Goal: Task Accomplishment & Management: Use online tool/utility

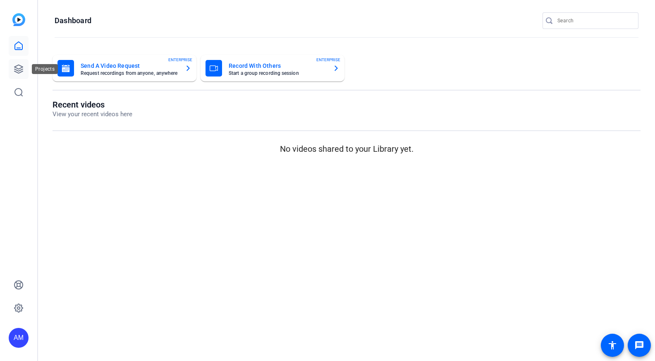
click at [17, 72] on icon at bounding box center [18, 69] width 8 height 8
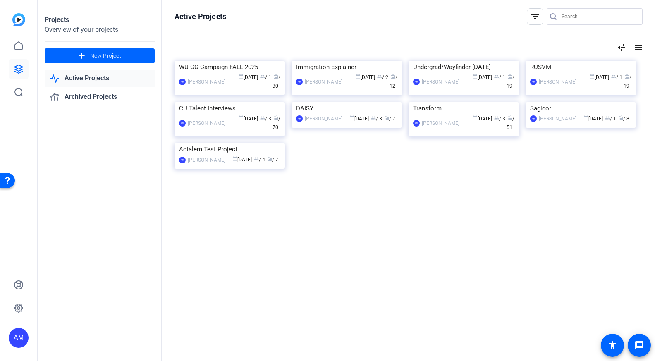
click at [227, 91] on div "AM Andrea Morningstar calendar_today Sep 16 group / 1 radio / 30" at bounding box center [229, 81] width 101 height 17
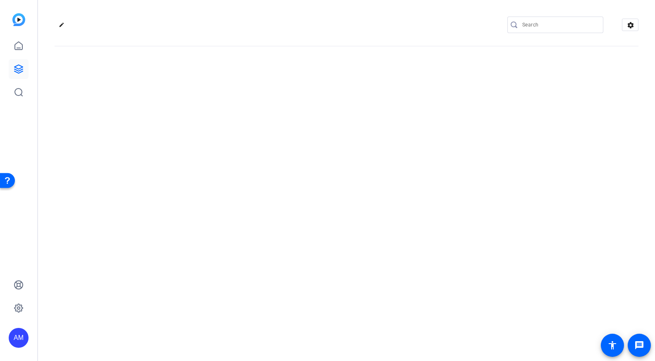
click at [227, 137] on div "edit settings" at bounding box center [346, 180] width 617 height 361
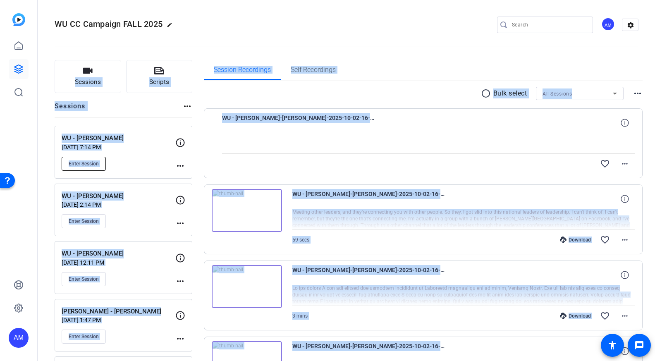
click at [86, 166] on span "Enter Session" at bounding box center [84, 164] width 30 height 7
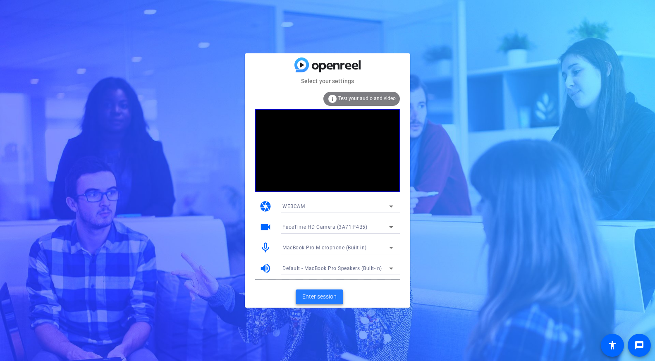
click at [331, 299] on span "Enter session" at bounding box center [319, 296] width 34 height 9
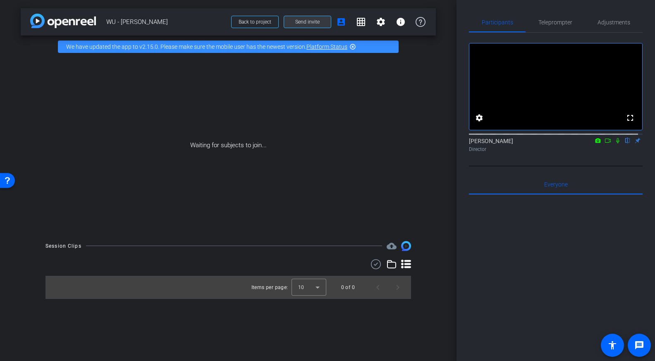
click at [314, 29] on span at bounding box center [307, 22] width 47 height 20
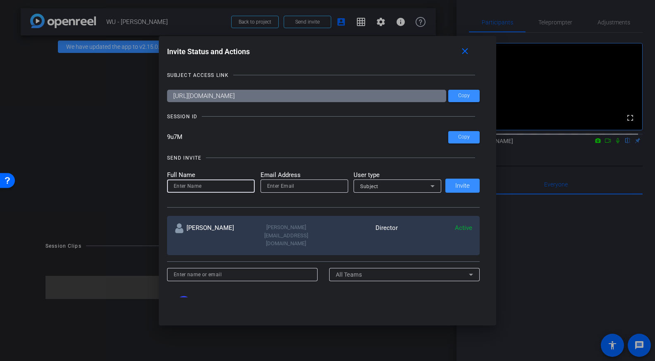
click at [225, 187] on input at bounding box center [211, 186] width 74 height 10
type input "m"
type input "[PERSON_NAME]"
type input "[PERSON_NAME][EMAIL_ADDRESS][PERSON_NAME][DOMAIN_NAME]"
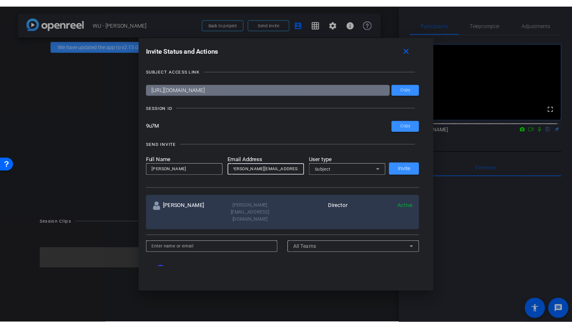
scroll to position [0, 0]
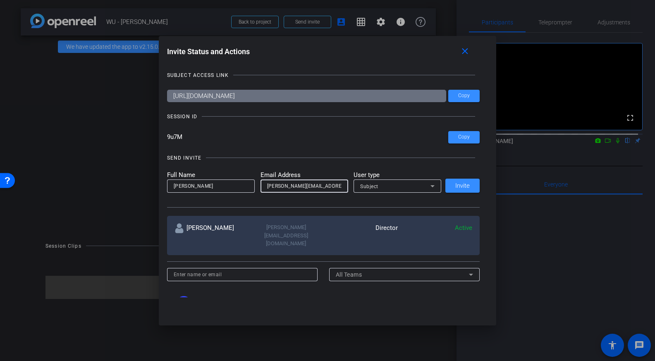
click at [403, 190] on div "Subject" at bounding box center [395, 186] width 70 height 10
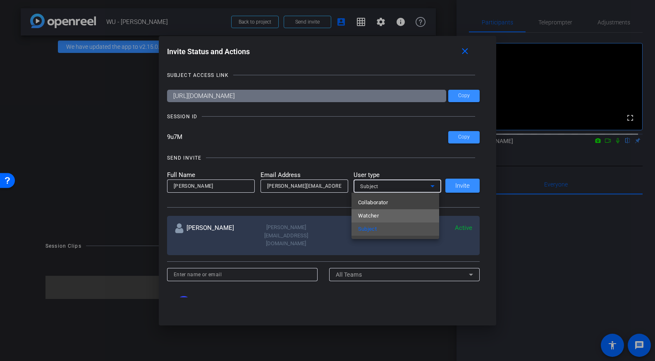
click at [384, 216] on mat-option "Watcher" at bounding box center [396, 215] width 88 height 13
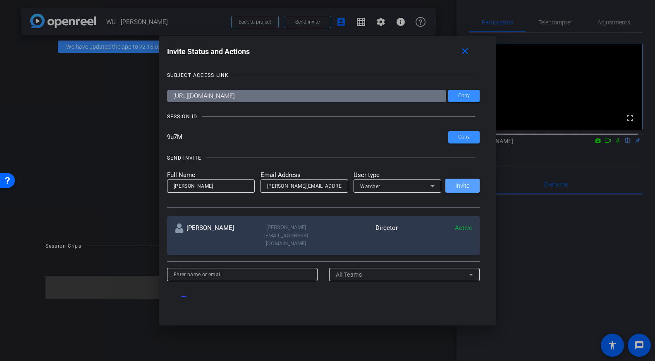
click at [466, 186] on span "Invite" at bounding box center [462, 186] width 14 height 6
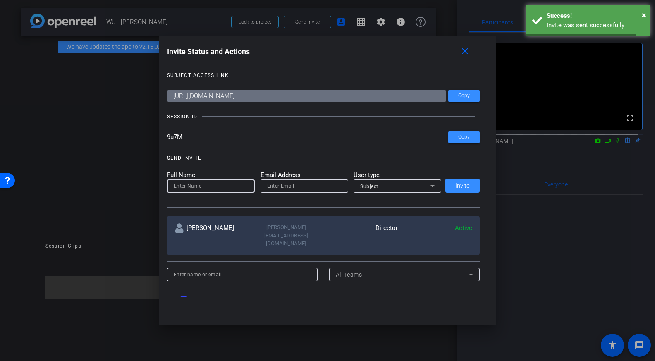
click at [195, 186] on input at bounding box center [211, 186] width 74 height 10
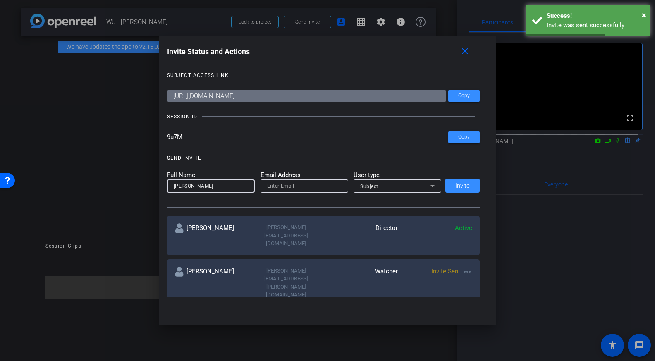
type input "[PERSON_NAME]"
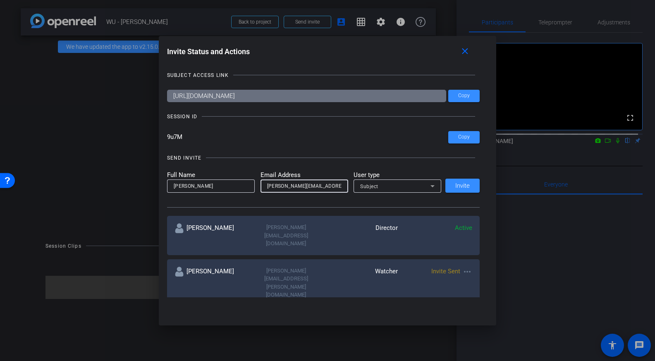
type input "[PERSON_NAME][EMAIL_ADDRESS][DOMAIN_NAME]"
click at [388, 186] on div "Subject" at bounding box center [395, 186] width 70 height 10
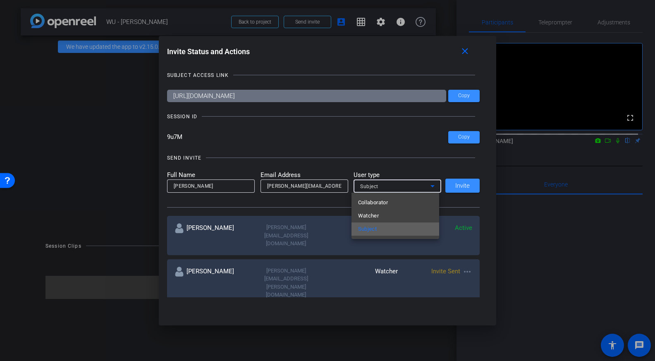
click at [375, 230] on span "Subject" at bounding box center [367, 229] width 19 height 10
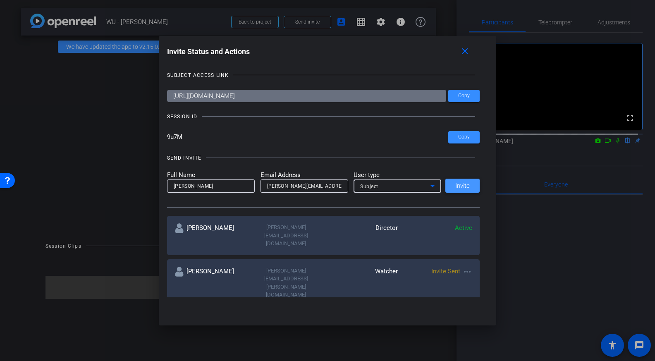
click at [461, 185] on span "Invite" at bounding box center [462, 186] width 14 height 6
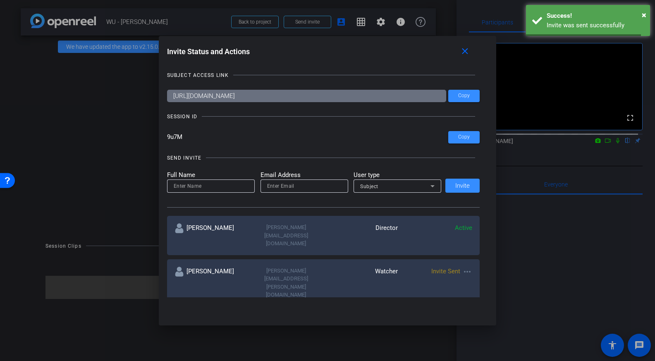
click at [213, 185] on input at bounding box center [211, 186] width 74 height 10
type input "Ruby"
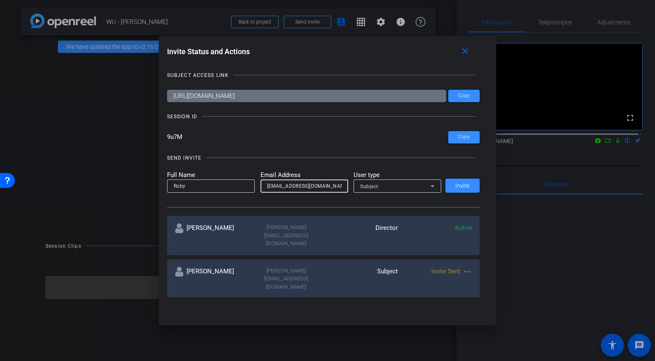
type input "[EMAIL_ADDRESS][DOMAIN_NAME]"
click at [397, 191] on div "Subject" at bounding box center [395, 186] width 70 height 10
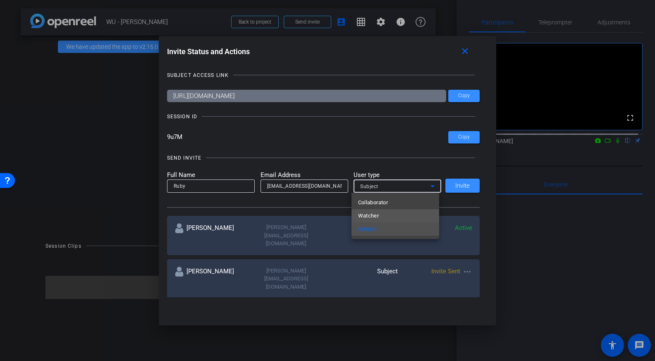
click at [383, 217] on mat-option "Watcher" at bounding box center [396, 215] width 88 height 13
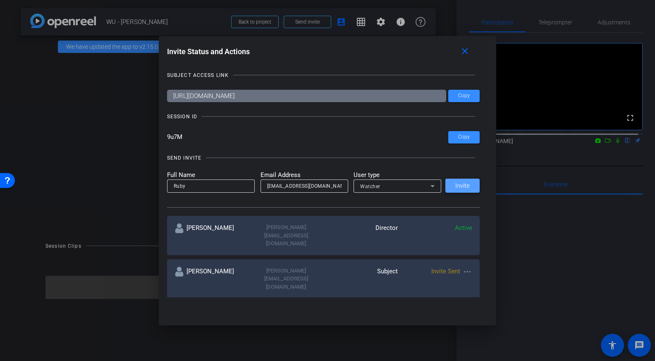
click at [459, 188] on span "Invite" at bounding box center [462, 186] width 14 height 6
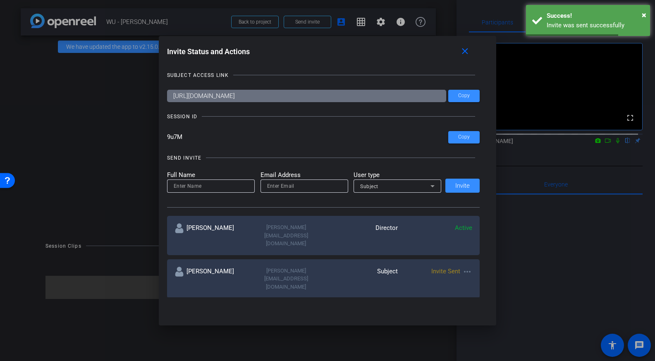
click at [467, 267] on mat-icon "more_horiz" at bounding box center [467, 272] width 10 height 10
click at [481, 293] on span "Update and Re-Send Invite" at bounding box center [498, 291] width 62 height 10
type input "[PERSON_NAME]"
type input "[PERSON_NAME][EMAIL_ADDRESS][DOMAIN_NAME]"
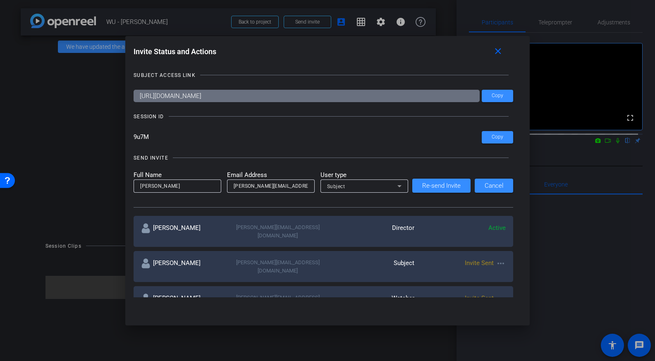
click at [499, 260] on mat-icon "more_horiz" at bounding box center [501, 264] width 10 height 10
click at [506, 268] on span "Remove Immediately" at bounding box center [531, 270] width 62 height 10
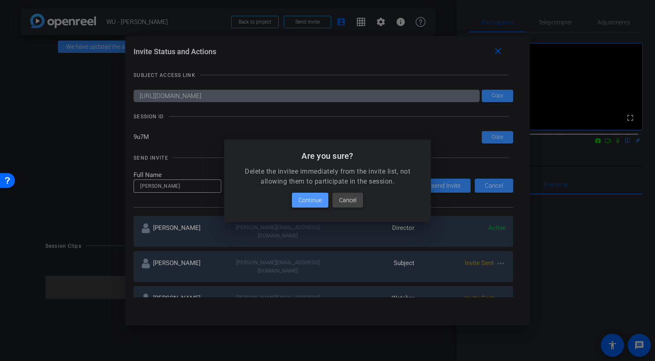
click at [321, 203] on span "Continue" at bounding box center [310, 200] width 23 height 10
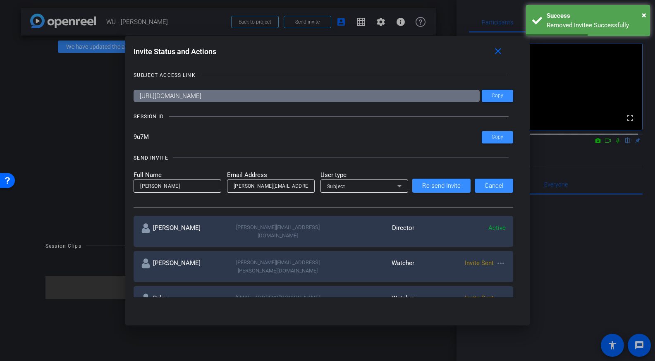
click at [349, 190] on div "Subject" at bounding box center [362, 186] width 70 height 10
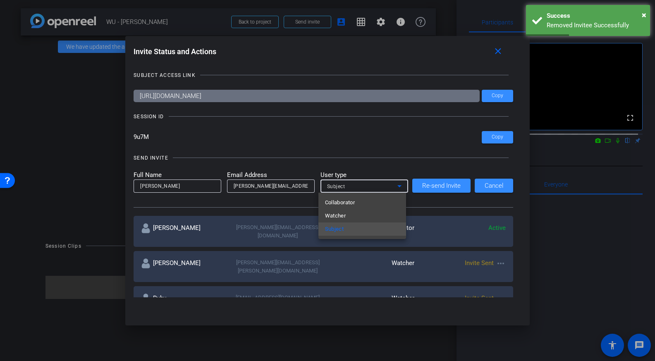
click at [345, 215] on span "Watcher" at bounding box center [335, 216] width 21 height 10
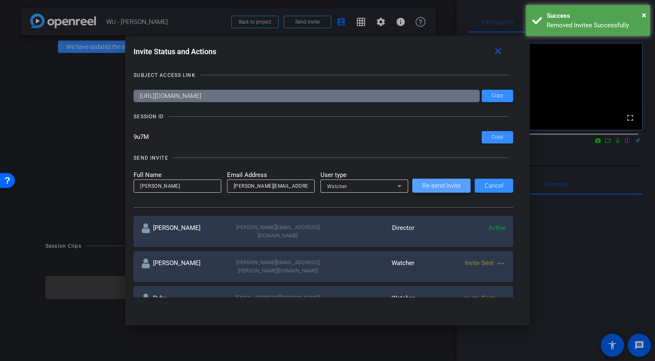
click at [446, 187] on span "Re-send Invite" at bounding box center [441, 186] width 38 height 6
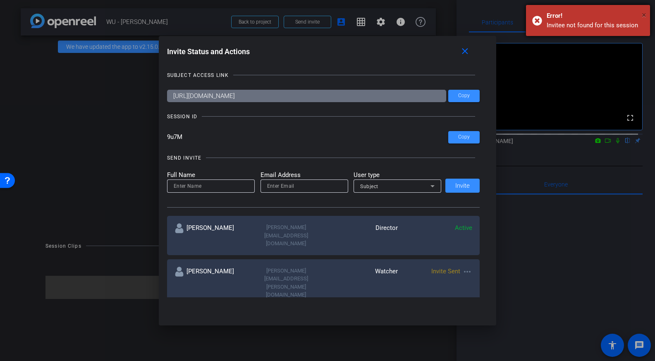
click at [642, 13] on span "×" at bounding box center [644, 15] width 5 height 10
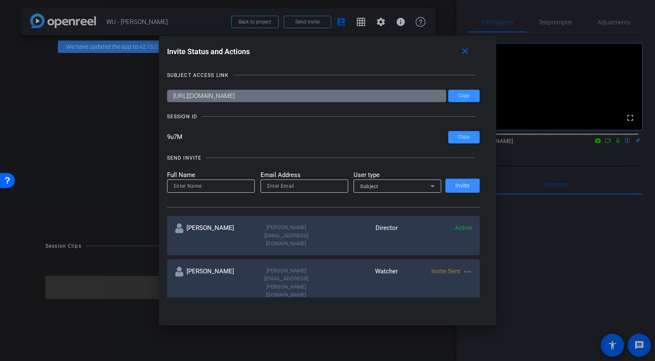
click at [642, 13] on span "×" at bounding box center [644, 15] width 5 height 10
click at [232, 184] on input at bounding box center [211, 186] width 74 height 10
click at [192, 183] on input at bounding box center [211, 186] width 74 height 10
type input "[PERSON_NAME]"
type input "[PERSON_NAME][EMAIL_ADDRESS][DOMAIN_NAME]"
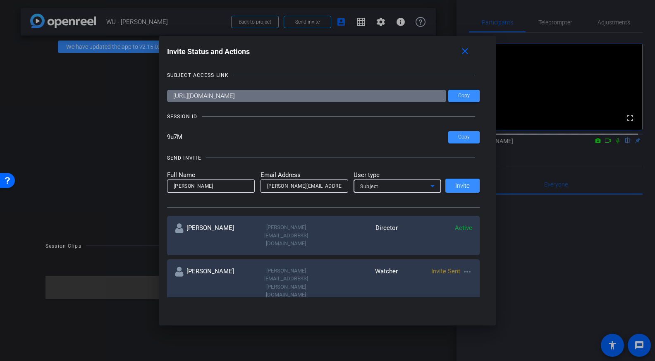
click at [403, 183] on div "Subject" at bounding box center [395, 186] width 70 height 10
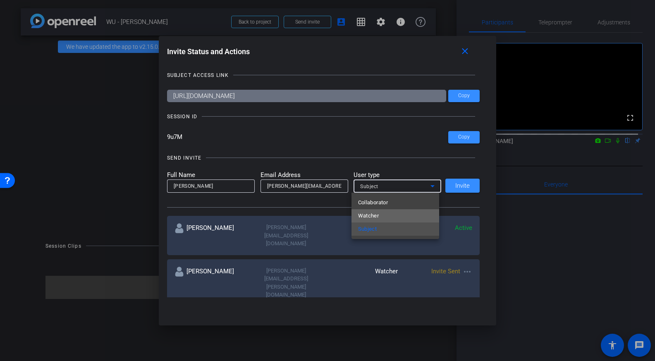
click at [391, 213] on mat-option "Watcher" at bounding box center [396, 215] width 88 height 13
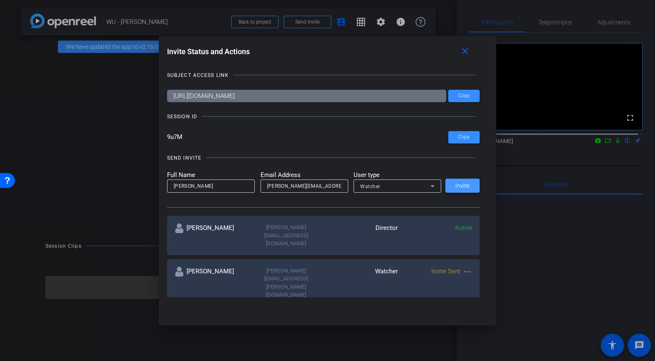
click at [455, 184] on span "Invite" at bounding box center [462, 186] width 14 height 6
click at [469, 53] on mat-icon "close" at bounding box center [465, 51] width 10 height 10
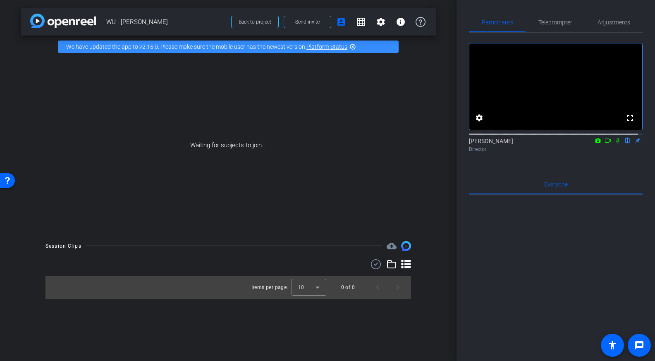
click at [615, 144] on icon at bounding box center [618, 141] width 7 height 6
click at [605, 144] on icon at bounding box center [608, 141] width 7 height 6
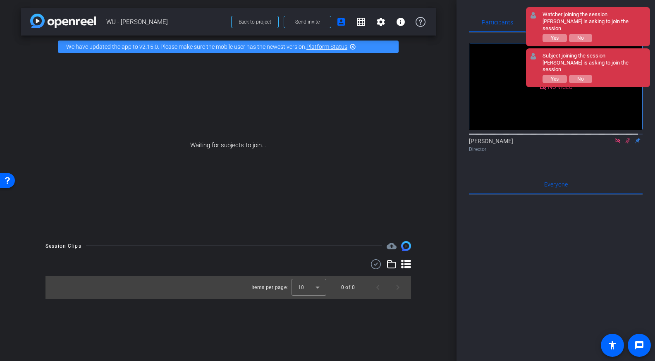
click at [551, 75] on div "Subject joining the session [PERSON_NAME] is asking to join the session Yes No" at bounding box center [594, 68] width 103 height 31
click at [549, 75] on button "Yes" at bounding box center [555, 79] width 24 height 8
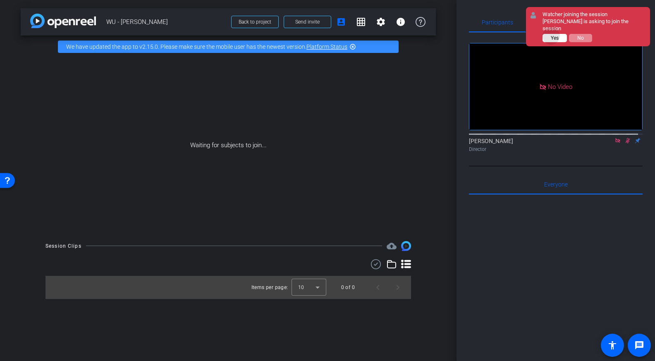
click at [552, 35] on span "Yes" at bounding box center [555, 38] width 8 height 6
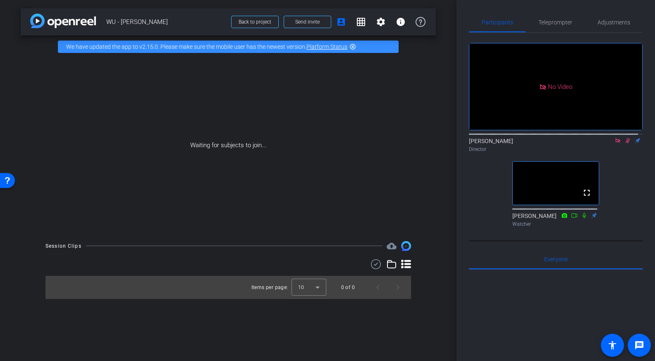
click at [613, 144] on mat-icon at bounding box center [618, 140] width 10 height 7
click at [615, 144] on icon at bounding box center [618, 141] width 7 height 6
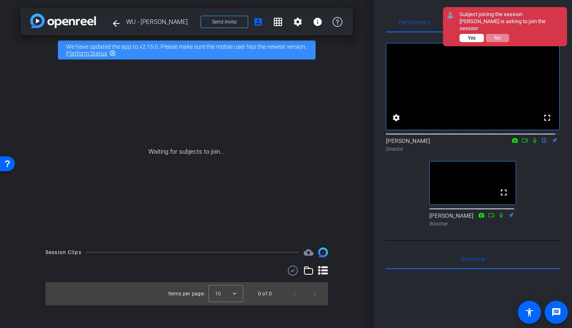
click at [472, 35] on span "Yes" at bounding box center [472, 38] width 8 height 6
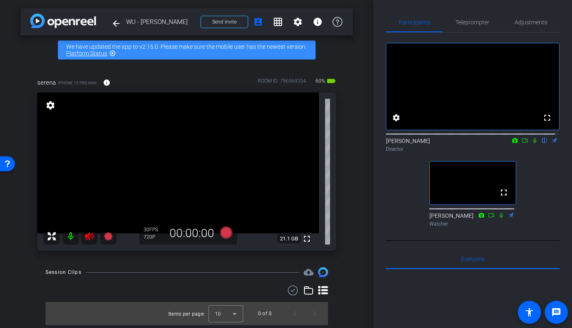
click at [96, 240] on mat-icon at bounding box center [89, 236] width 17 height 17
click at [474, 22] on span "Teleprompter" at bounding box center [472, 22] width 34 height 6
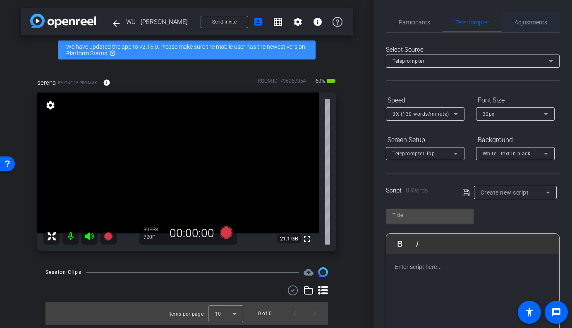
click at [533, 20] on span "Adjustments" at bounding box center [531, 22] width 33 height 6
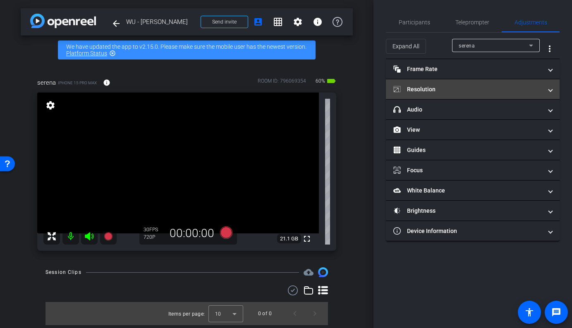
click at [436, 96] on mat-expansion-panel-header "Resolution" at bounding box center [473, 89] width 174 height 20
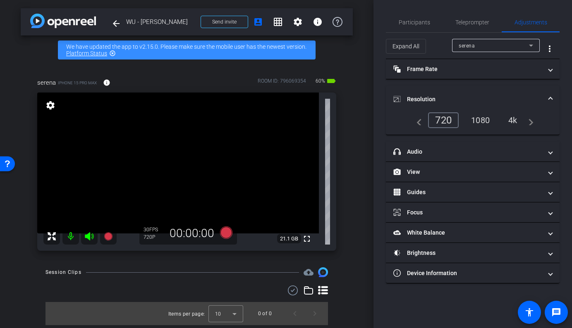
click at [482, 120] on div "1080" at bounding box center [480, 120] width 31 height 14
click at [534, 21] on span "Adjustments" at bounding box center [531, 22] width 33 height 6
click at [225, 233] on icon at bounding box center [226, 233] width 12 height 12
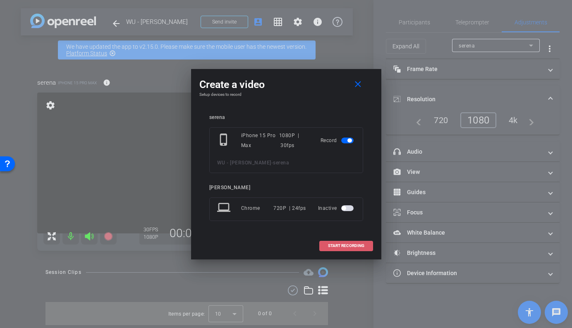
click at [345, 245] on span "START RECORDING" at bounding box center [346, 246] width 36 height 4
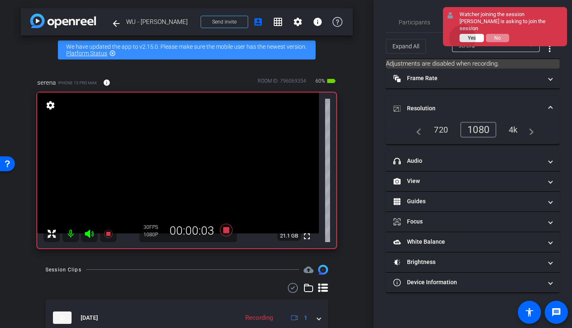
click at [463, 34] on button "Yes" at bounding box center [472, 38] width 24 height 8
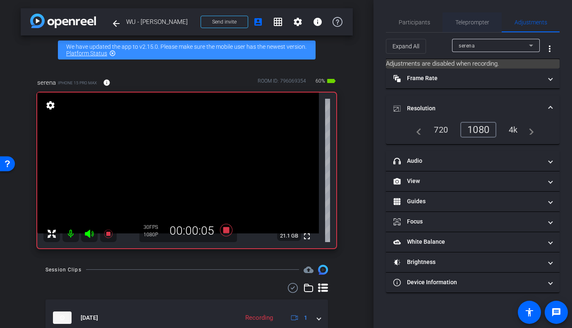
click at [470, 22] on span "Teleprompter" at bounding box center [472, 22] width 34 height 6
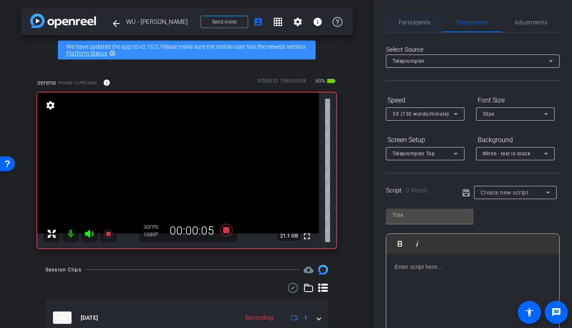
click at [420, 21] on span "Participants" at bounding box center [414, 22] width 31 height 6
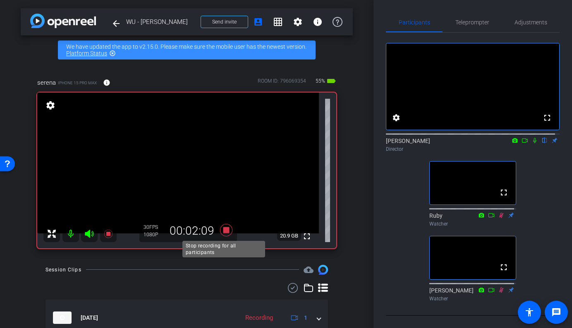
click at [221, 228] on icon at bounding box center [226, 230] width 12 height 12
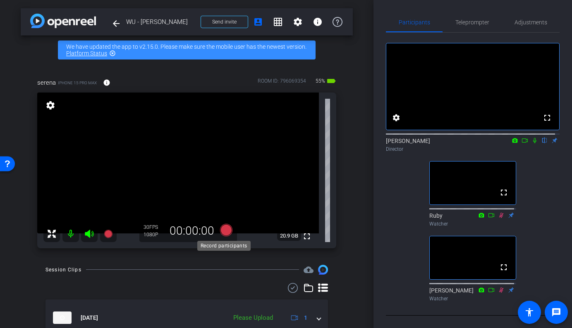
click at [224, 229] on icon at bounding box center [226, 230] width 12 height 12
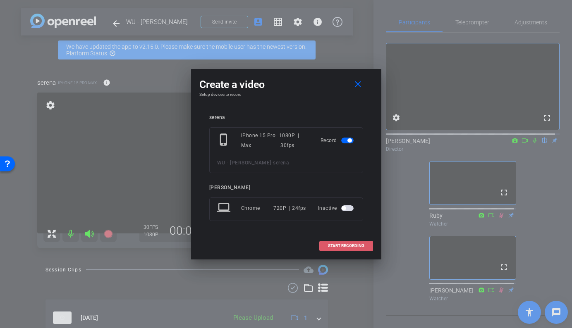
click at [353, 244] on span "START RECORDING" at bounding box center [346, 246] width 36 height 4
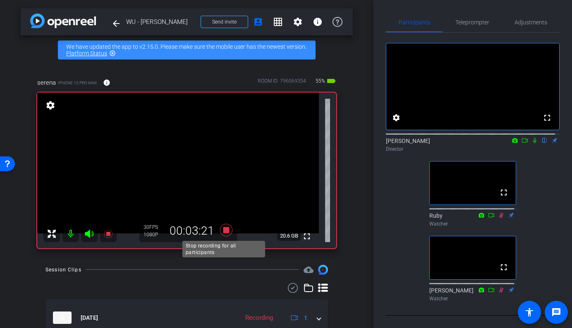
click at [225, 230] on icon at bounding box center [226, 230] width 12 height 12
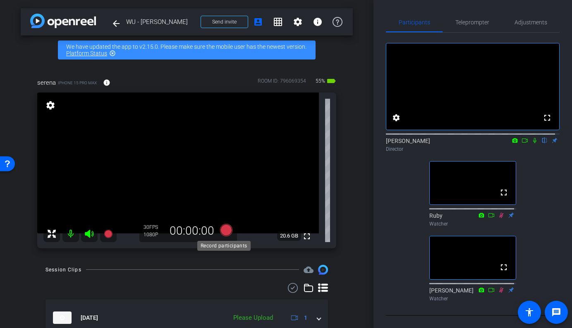
click at [225, 231] on icon at bounding box center [226, 230] width 12 height 12
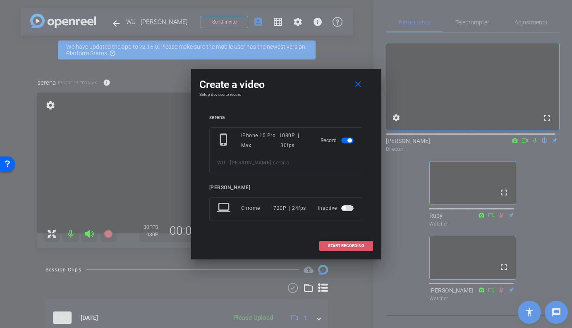
click at [356, 249] on span at bounding box center [346, 246] width 53 height 20
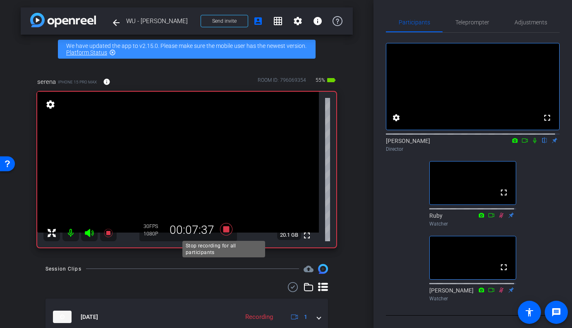
scroll to position [2, 0]
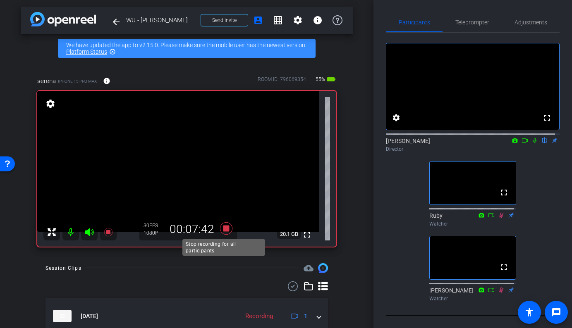
click at [229, 230] on icon at bounding box center [226, 228] width 20 height 15
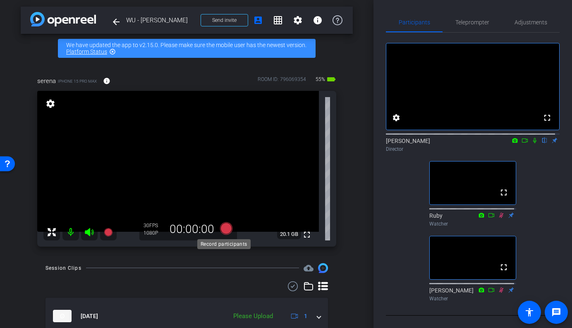
click at [224, 228] on icon at bounding box center [226, 229] width 12 height 12
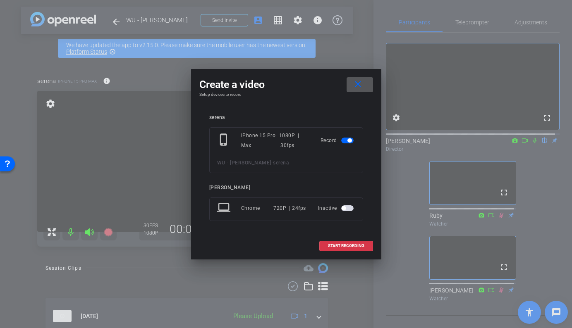
click at [366, 86] on span at bounding box center [360, 85] width 26 height 20
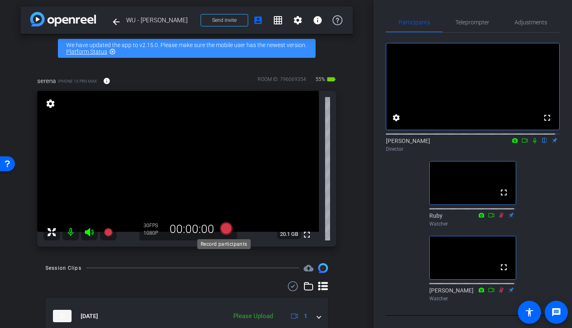
click at [222, 231] on icon at bounding box center [226, 229] width 12 height 12
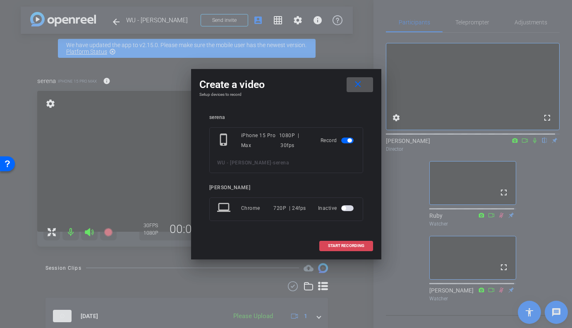
click at [347, 250] on span at bounding box center [346, 246] width 53 height 20
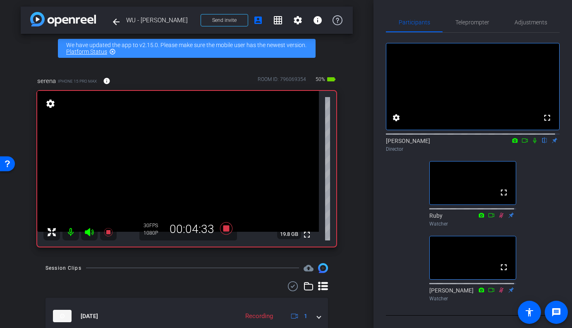
click at [530, 144] on mat-icon at bounding box center [535, 140] width 10 height 7
click at [533, 144] on icon at bounding box center [535, 140] width 5 height 5
click at [224, 231] on icon at bounding box center [226, 229] width 12 height 12
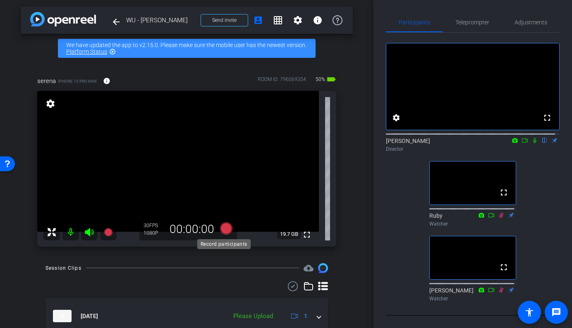
click at [224, 229] on icon at bounding box center [226, 229] width 12 height 12
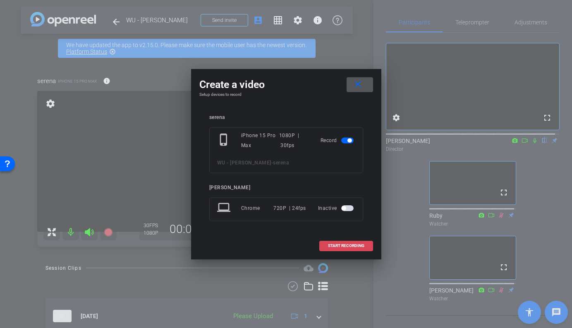
click at [348, 247] on span "START RECORDING" at bounding box center [346, 246] width 36 height 4
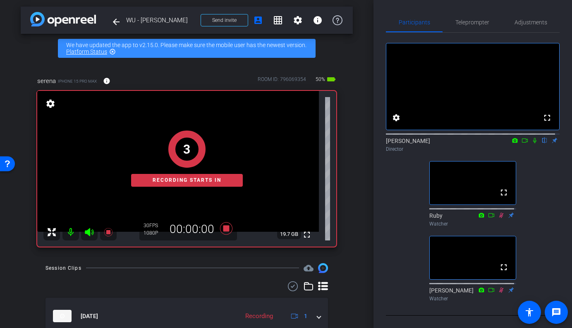
click at [532, 144] on icon at bounding box center [535, 141] width 7 height 6
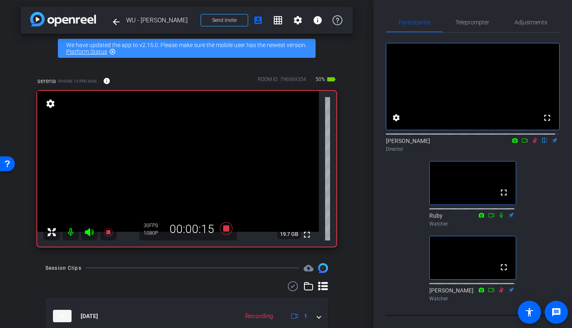
click at [532, 144] on icon at bounding box center [535, 141] width 7 height 6
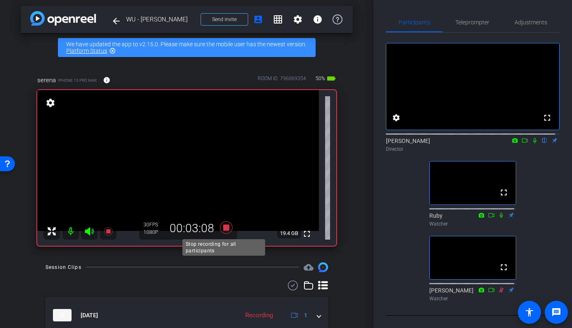
scroll to position [3, 0]
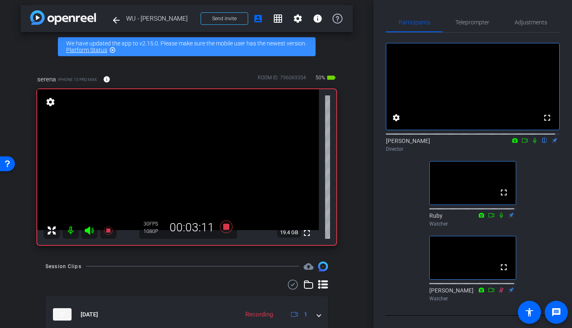
click at [532, 144] on icon at bounding box center [535, 141] width 7 height 6
click at [220, 228] on icon at bounding box center [226, 227] width 20 height 15
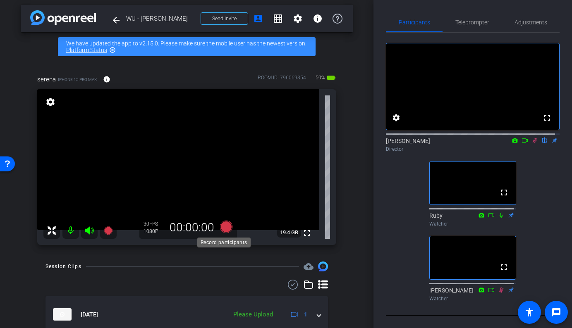
click at [221, 228] on icon at bounding box center [226, 227] width 12 height 12
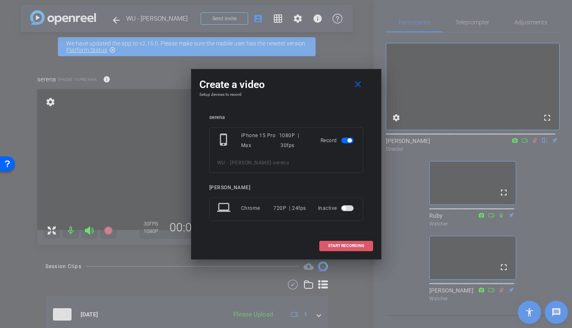
click at [344, 246] on span "START RECORDING" at bounding box center [346, 246] width 36 height 4
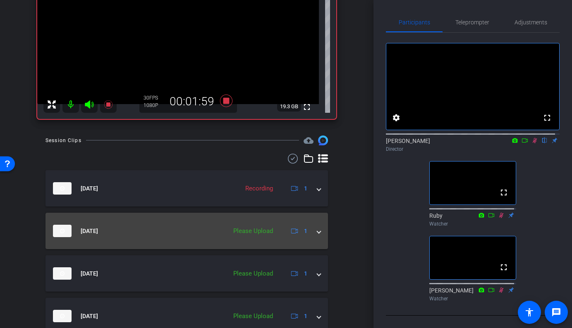
scroll to position [129, 0]
click at [317, 232] on span at bounding box center [318, 232] width 3 height 9
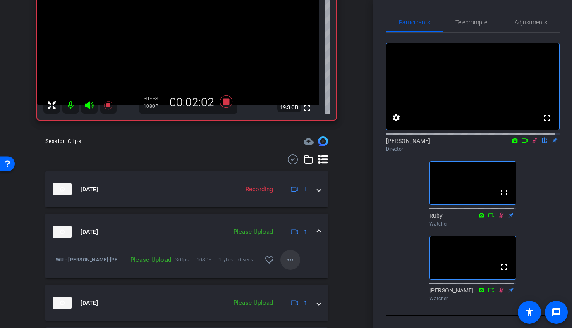
click at [285, 261] on mat-icon "more_horiz" at bounding box center [290, 260] width 10 height 10
click at [286, 277] on span "Upload" at bounding box center [299, 277] width 33 height 10
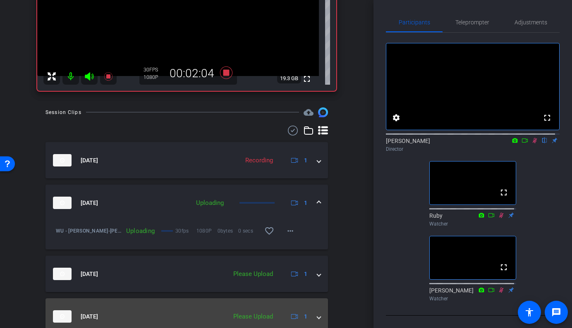
scroll to position [231, 0]
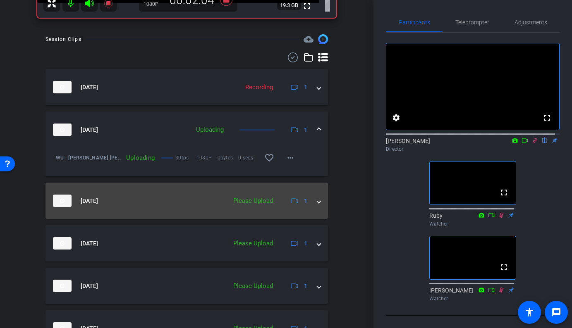
click at [317, 206] on mat-expansion-panel-header "[DATE] Please Upload 1" at bounding box center [187, 201] width 283 height 36
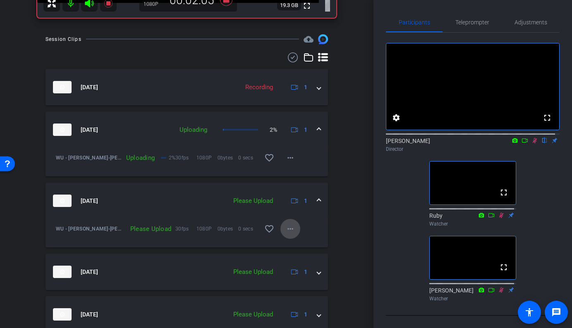
click at [285, 230] on mat-icon "more_horiz" at bounding box center [290, 229] width 10 height 10
click at [288, 246] on span "Upload" at bounding box center [299, 246] width 33 height 10
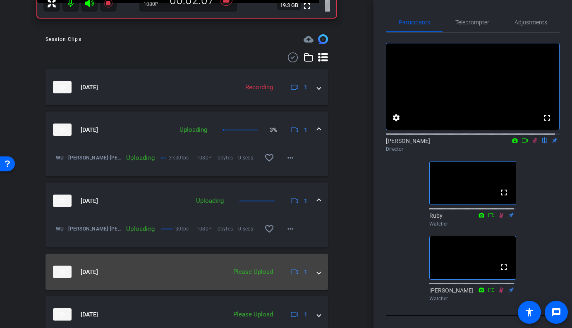
click at [309, 273] on div "[DATE] Please Upload 1" at bounding box center [185, 272] width 264 height 12
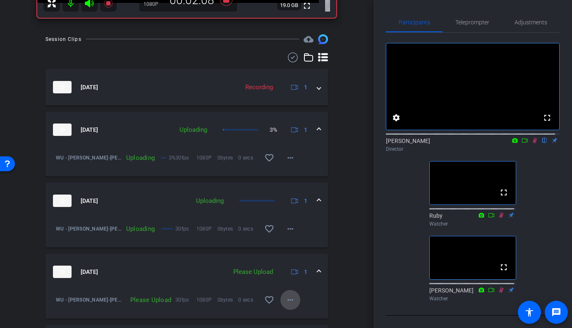
click at [288, 302] on mat-icon "more_horiz" at bounding box center [290, 300] width 10 height 10
click at [288, 260] on span "Upload" at bounding box center [299, 262] width 33 height 10
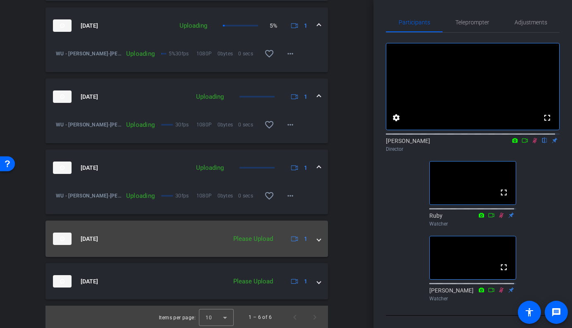
scroll to position [334, 0]
click at [317, 242] on span at bounding box center [318, 240] width 3 height 9
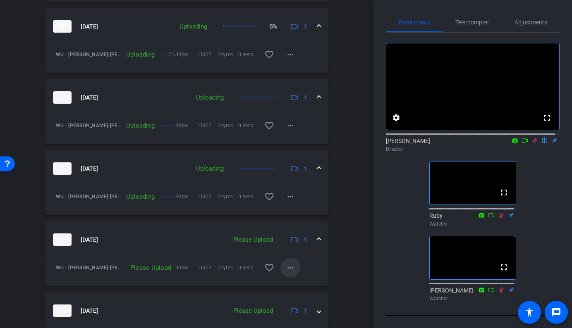
click at [286, 268] on mat-icon "more_horiz" at bounding box center [290, 268] width 10 height 10
click at [287, 282] on span "Upload" at bounding box center [299, 285] width 33 height 10
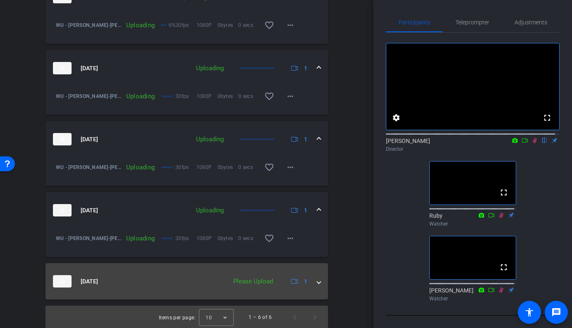
scroll to position [363, 0]
click at [312, 283] on div "[DATE] Please Upload 1" at bounding box center [185, 282] width 264 height 12
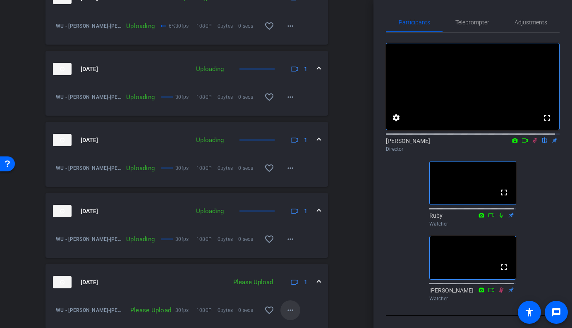
click at [285, 311] on mat-icon "more_horiz" at bounding box center [290, 311] width 10 height 10
click at [284, 276] on span "Upload" at bounding box center [299, 273] width 33 height 10
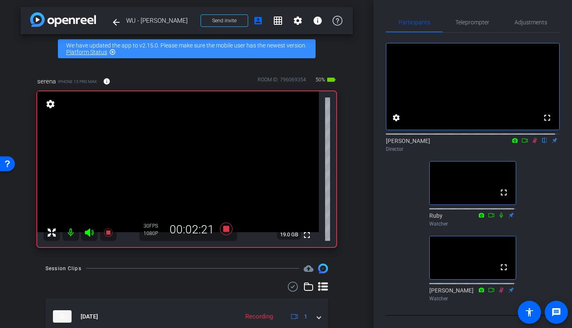
scroll to position [2, 0]
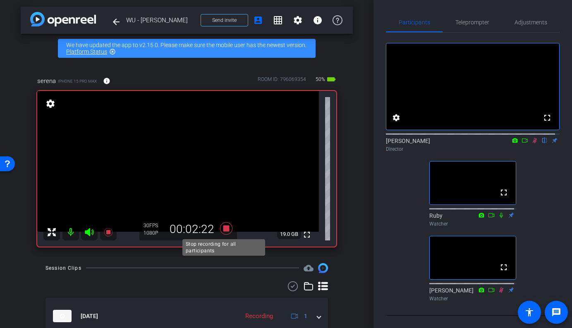
click at [223, 232] on icon at bounding box center [226, 229] width 12 height 12
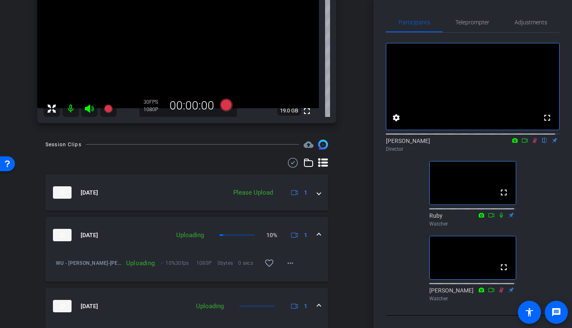
scroll to position [124, 0]
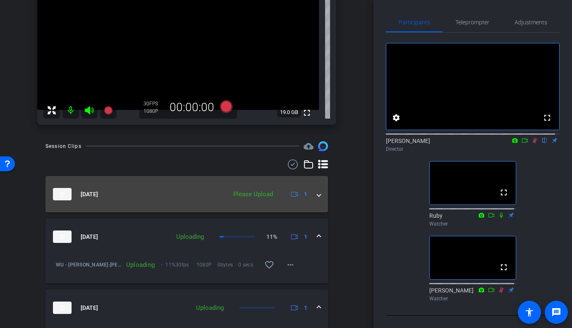
click at [317, 196] on span at bounding box center [318, 194] width 3 height 9
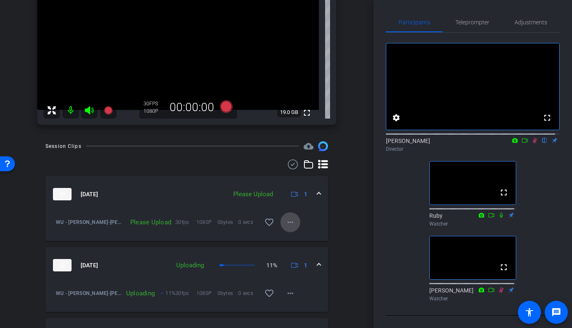
click at [285, 225] on mat-icon "more_horiz" at bounding box center [290, 223] width 10 height 10
click at [285, 236] on span "Upload" at bounding box center [299, 240] width 33 height 10
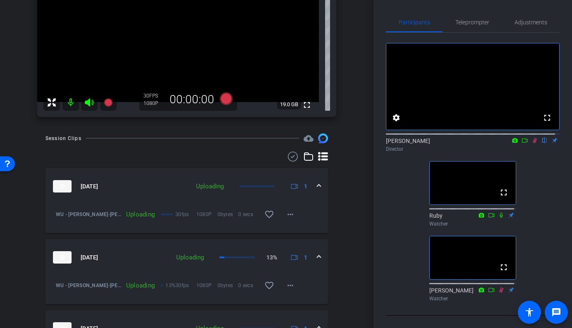
scroll to position [0, 0]
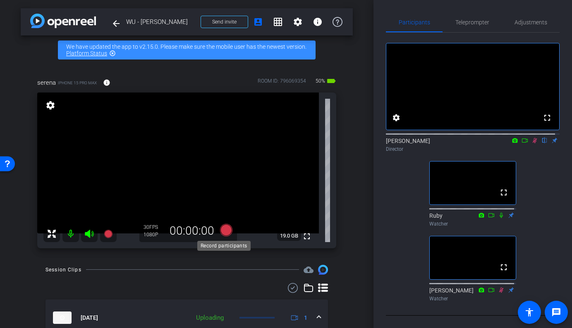
click at [222, 233] on icon at bounding box center [226, 230] width 12 height 12
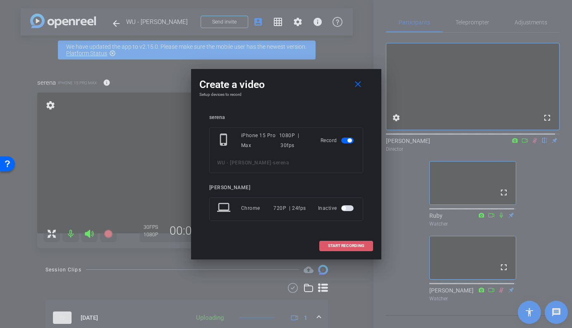
click at [343, 247] on span "START RECORDING" at bounding box center [346, 246] width 36 height 4
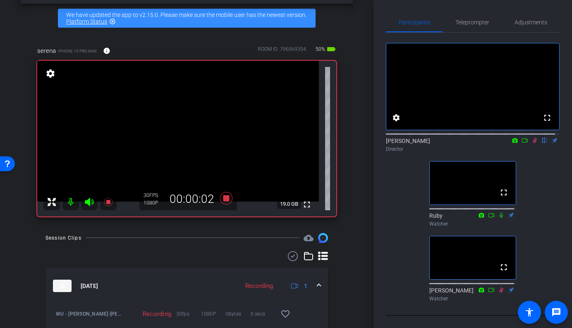
scroll to position [30, 0]
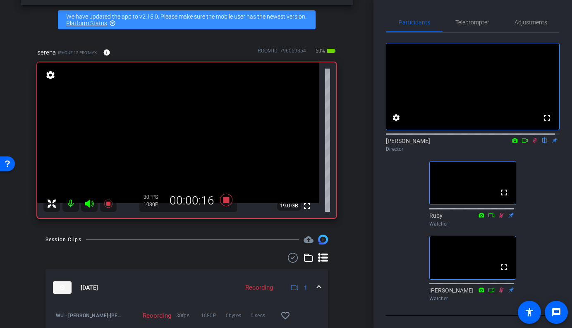
click at [533, 144] on mat-icon at bounding box center [535, 140] width 10 height 7
click at [221, 202] on icon at bounding box center [226, 200] width 12 height 12
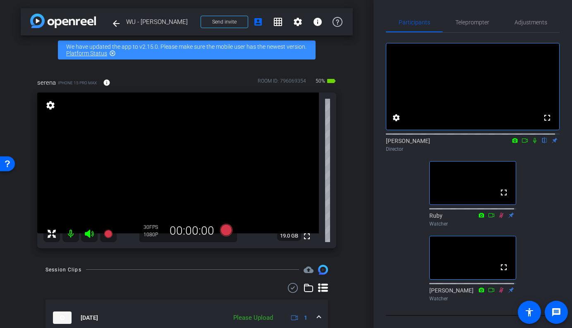
scroll to position [2, 0]
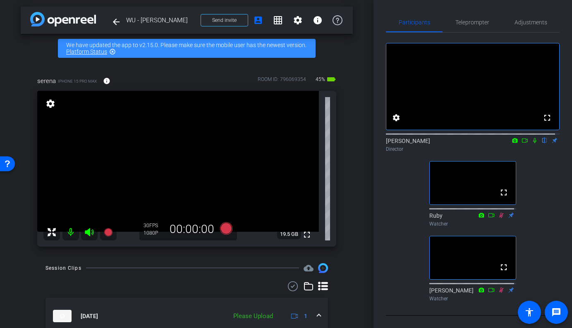
click at [532, 144] on icon at bounding box center [535, 141] width 7 height 6
click at [533, 144] on icon at bounding box center [535, 140] width 5 height 5
click at [533, 144] on icon at bounding box center [534, 140] width 3 height 5
click at [532, 144] on icon at bounding box center [535, 141] width 7 height 6
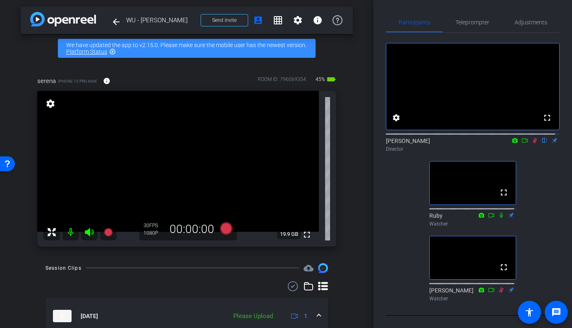
click at [532, 144] on icon at bounding box center [535, 141] width 7 height 6
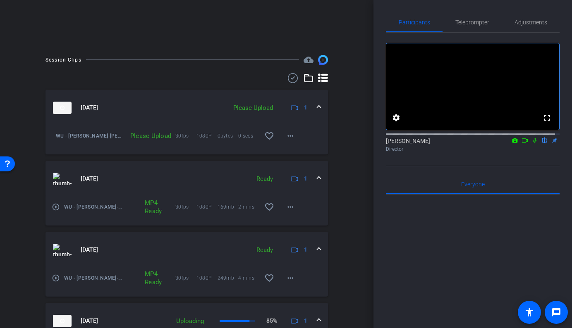
scroll to position [175, 0]
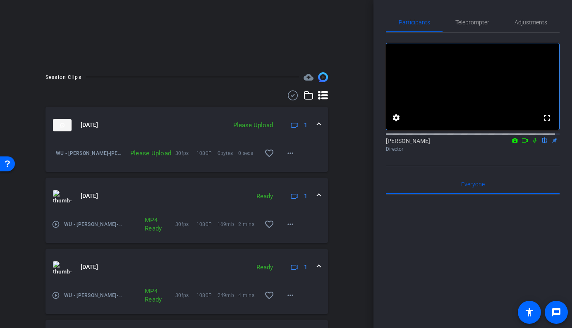
click at [522, 144] on icon at bounding box center [525, 141] width 7 height 6
click at [542, 144] on icon at bounding box center [545, 141] width 7 height 6
click at [280, 155] on span at bounding box center [290, 154] width 20 height 20
click at [289, 172] on span "Upload" at bounding box center [299, 171] width 33 height 10
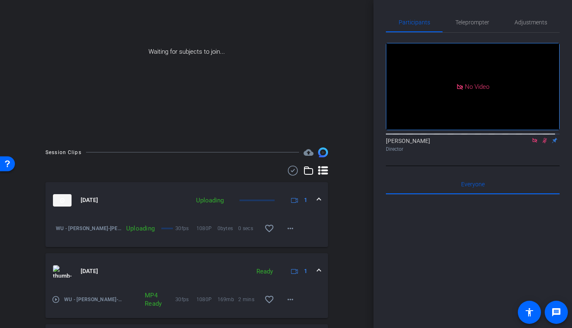
scroll to position [0, 0]
